Goal: Transaction & Acquisition: Purchase product/service

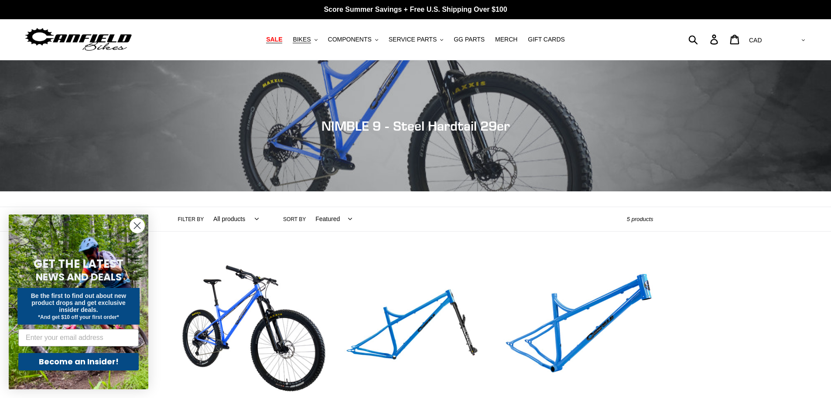
click at [282, 37] on span "SALE" at bounding box center [274, 39] width 16 height 7
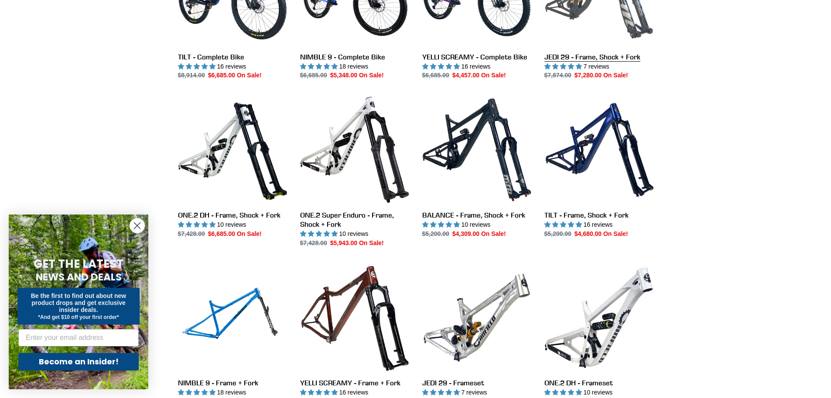
scroll to position [1091, 0]
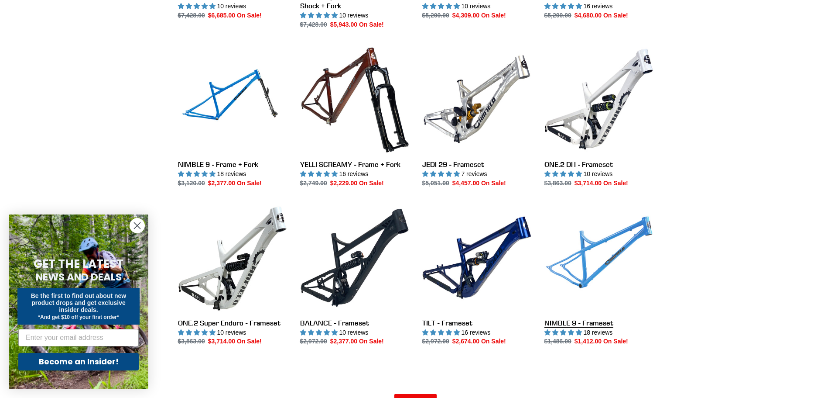
click at [638, 234] on link "NIMBLE 9 - Frameset" at bounding box center [599, 274] width 109 height 143
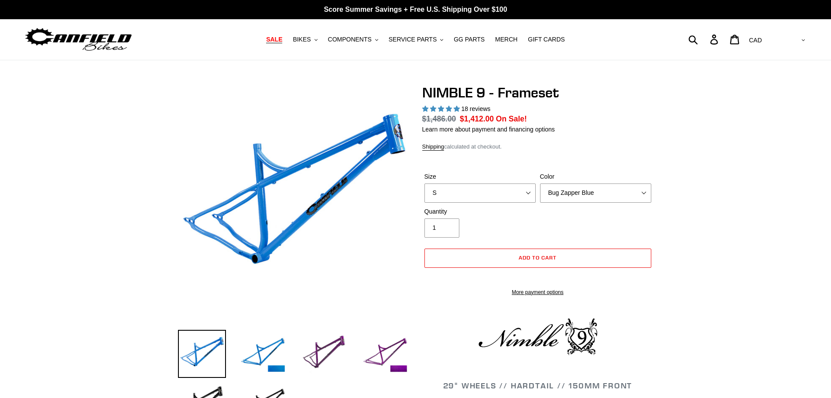
select select "highest-rating"
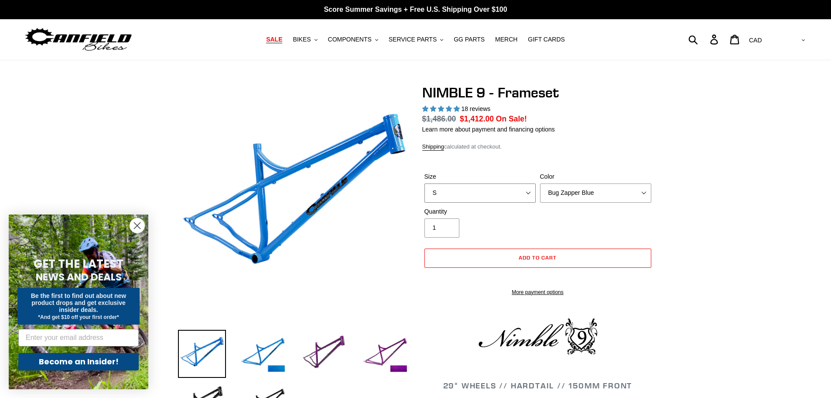
click at [525, 193] on select "S M L XL" at bounding box center [480, 192] width 111 height 19
select select "M"
click at [425, 183] on select "S M L XL" at bounding box center [480, 192] width 111 height 19
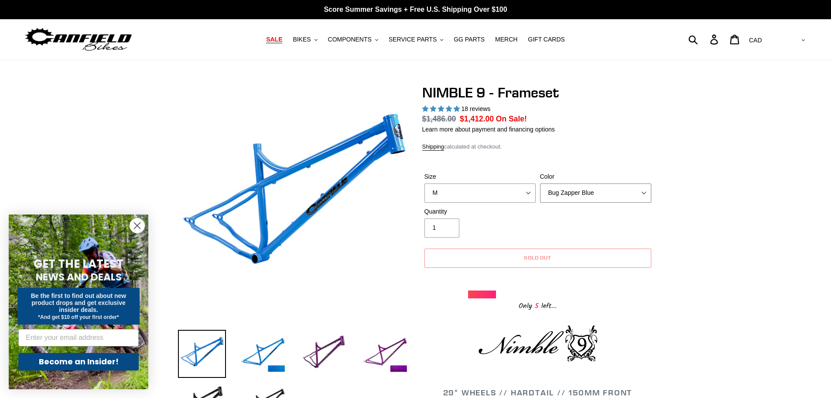
click at [604, 192] on select "Bug Zapper Blue Purple Haze -Sold Out Galaxy Black" at bounding box center [595, 192] width 111 height 19
click at [605, 187] on select "Bug Zapper Blue Purple Haze -Sold Out Galaxy Black" at bounding box center [595, 192] width 111 height 19
click at [540, 183] on select "Bug Zapper Blue Purple Haze -Sold Out Galaxy Black" at bounding box center [595, 192] width 111 height 19
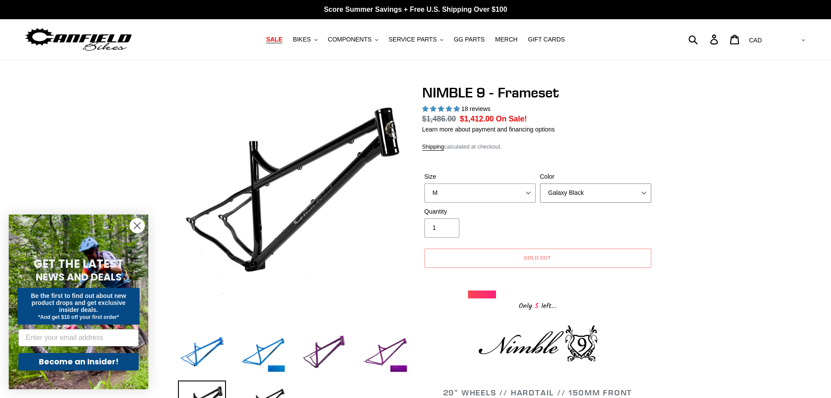
click at [604, 193] on select "Bug Zapper Blue Purple Haze -Sold Out Galaxy Black" at bounding box center [595, 192] width 111 height 19
click at [540, 183] on select "Bug Zapper Blue Purple Haze -Sold Out Galaxy Black" at bounding box center [595, 192] width 111 height 19
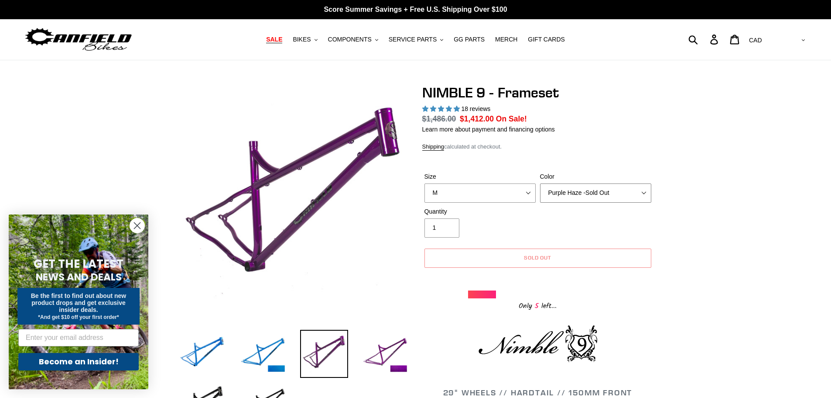
drag, startPoint x: 604, startPoint y: 196, endPoint x: 604, endPoint y: 202, distance: 5.7
click at [604, 196] on select "Bug Zapper Blue Purple Haze -Sold Out Galaxy Black" at bounding box center [595, 192] width 111 height 19
select select "Bug Zapper Blue"
click at [540, 183] on select "Bug Zapper Blue Purple Haze -Sold Out Galaxy Black" at bounding box center [595, 192] width 111 height 19
drag, startPoint x: 671, startPoint y: 223, endPoint x: 556, endPoint y: 247, distance: 117.2
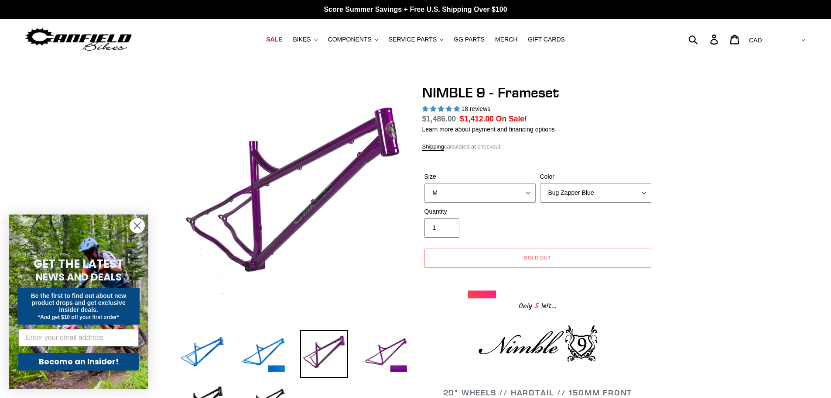
click at [535, 260] on span "Sold out" at bounding box center [538, 257] width 28 height 7
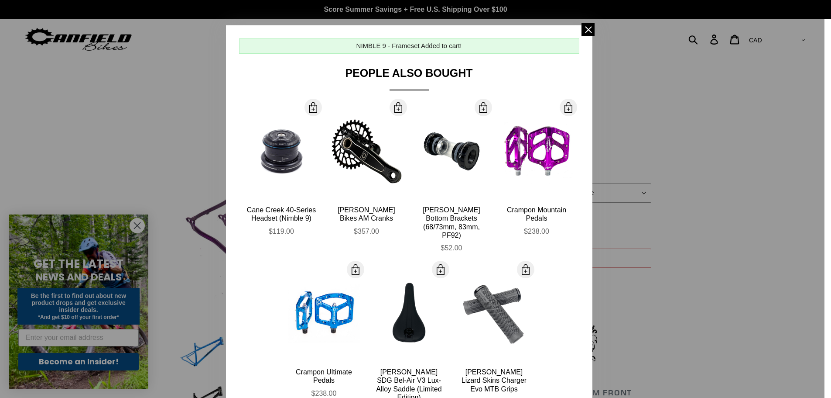
scroll to position [218, 0]
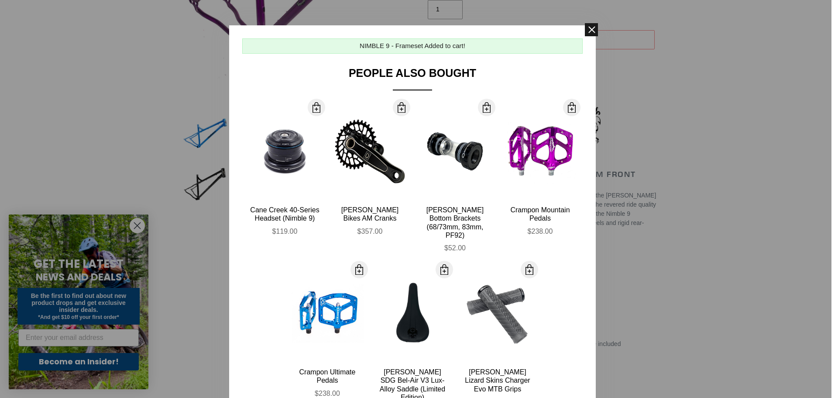
click at [586, 31] on span at bounding box center [591, 29] width 13 height 13
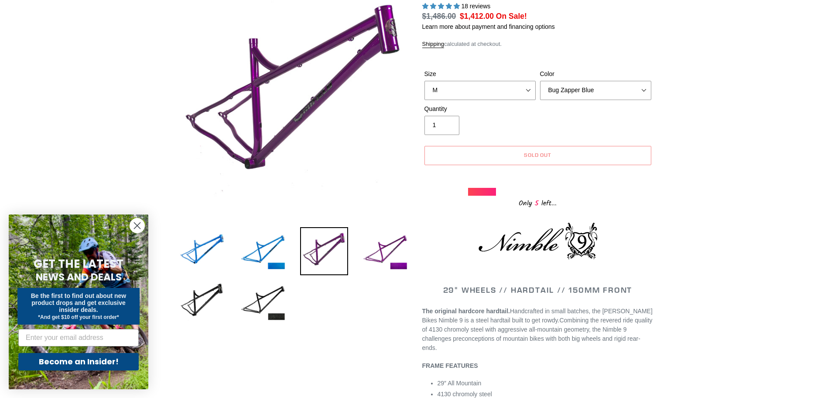
scroll to position [0, 0]
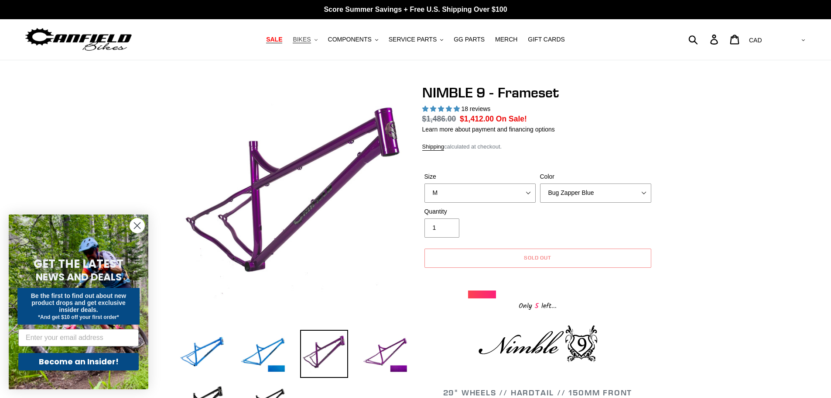
click at [318, 41] on icon "button" at bounding box center [316, 40] width 3 height 2
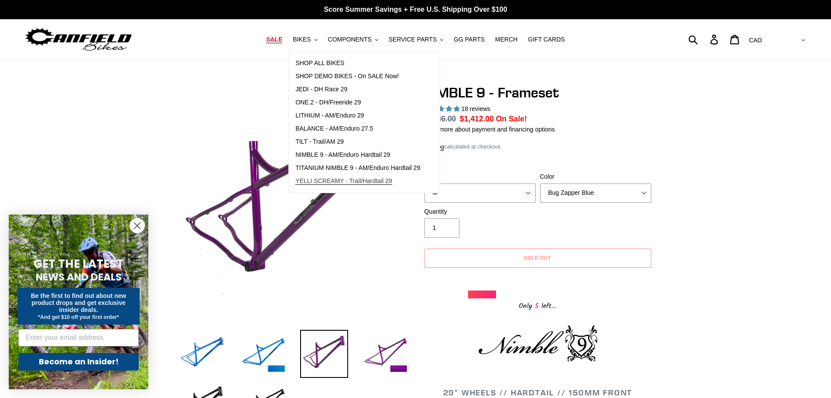
click at [375, 179] on span "YELLI SCREAMY - Trail/Hardtail 29" at bounding box center [343, 180] width 97 height 7
